Goal: Find specific page/section: Find specific page/section

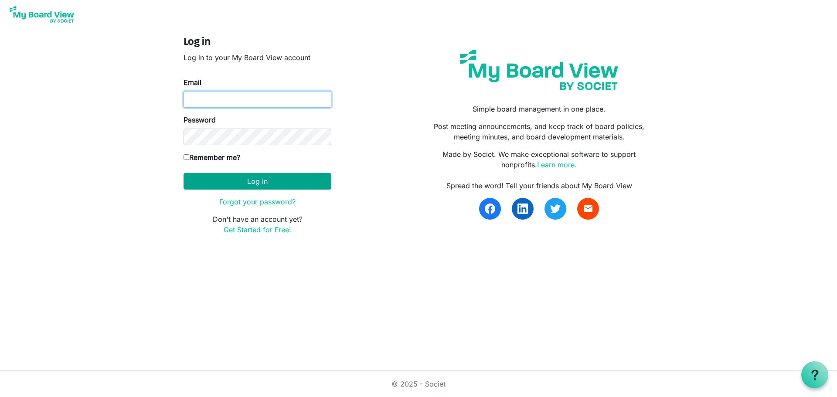
type input "knorwood@hpl.ca"
click at [295, 182] on button "Log in" at bounding box center [257, 181] width 148 height 17
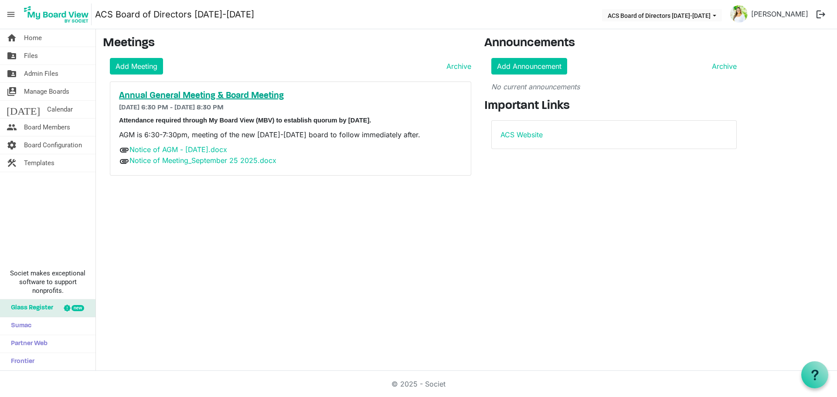
click at [224, 94] on h5 "Annual General Meeting & Board Meeting" at bounding box center [290, 96] width 343 height 10
